Goal: Check status

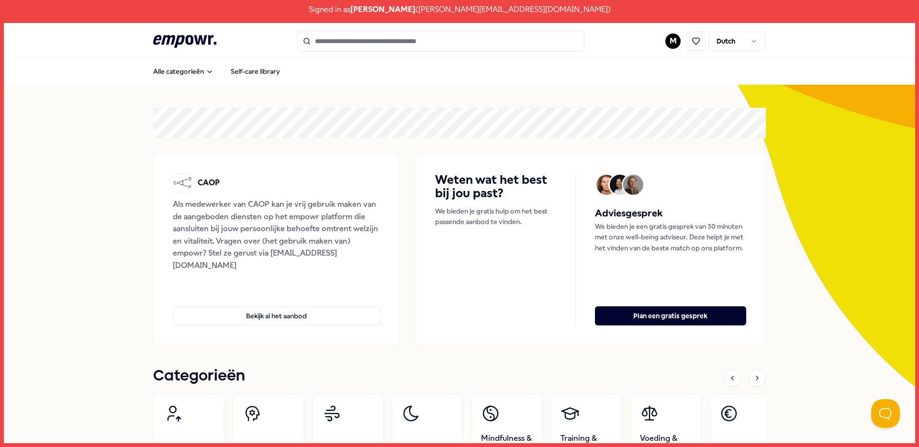
click at [673, 40] on html "Signed in as [PERSON_NAME] ( [PERSON_NAME][EMAIL_ADDRESS][DOMAIN_NAME] ) .empow…" at bounding box center [459, 223] width 919 height 447
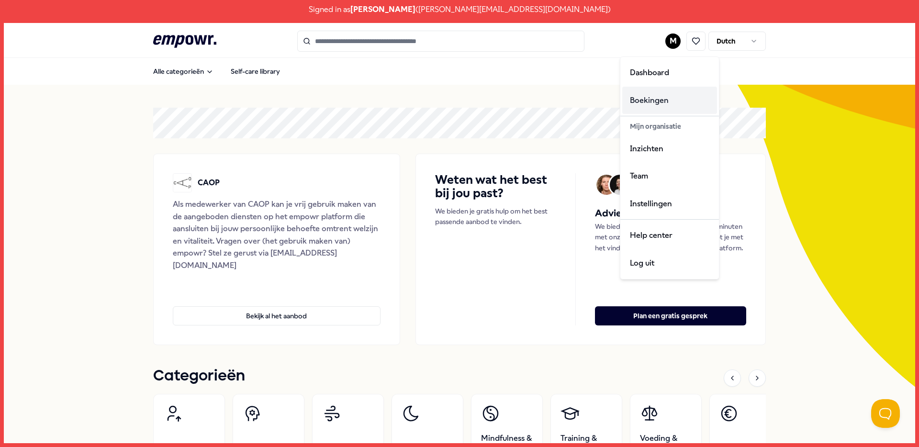
click at [650, 101] on div "Boekingen" at bounding box center [669, 101] width 95 height 28
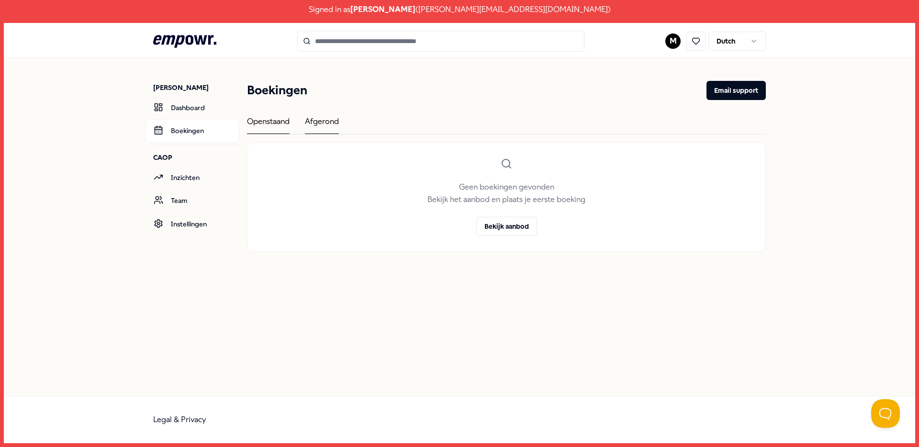
click at [305, 121] on div "Afgerond" at bounding box center [322, 124] width 34 height 19
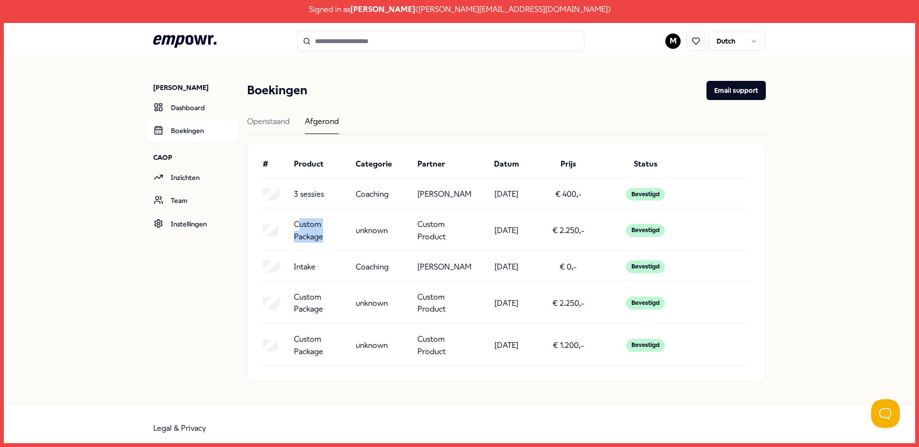
drag, startPoint x: 293, startPoint y: 237, endPoint x: 339, endPoint y: 252, distance: 48.1
click at [339, 243] on p "Custom Package" at bounding box center [321, 230] width 54 height 24
drag, startPoint x: 426, startPoint y: 241, endPoint x: 444, endPoint y: 253, distance: 22.4
click at [444, 243] on p "Custom Product" at bounding box center [444, 230] width 54 height 24
click at [445, 243] on p "Custom Product" at bounding box center [444, 230] width 54 height 24
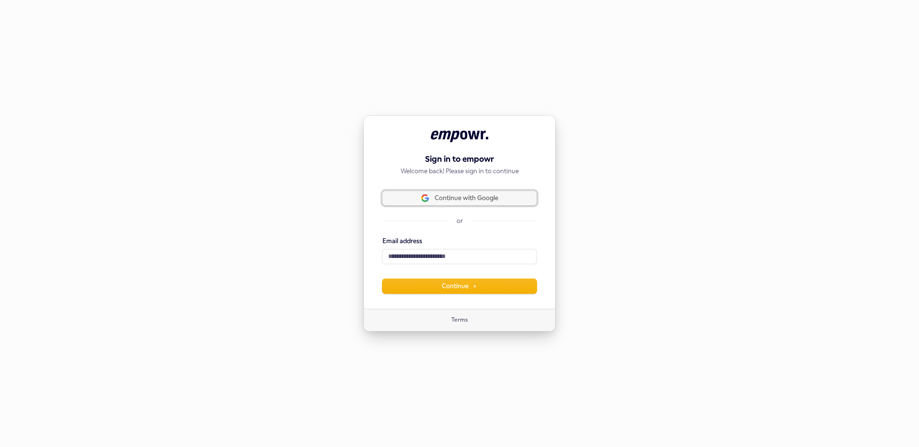
click at [462, 195] on span "Continue with Google" at bounding box center [467, 198] width 64 height 9
